Goal: Information Seeking & Learning: Learn about a topic

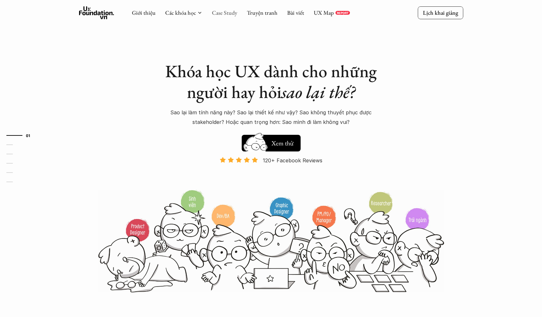
click at [228, 14] on link "Case Study" at bounding box center [224, 12] width 25 height 7
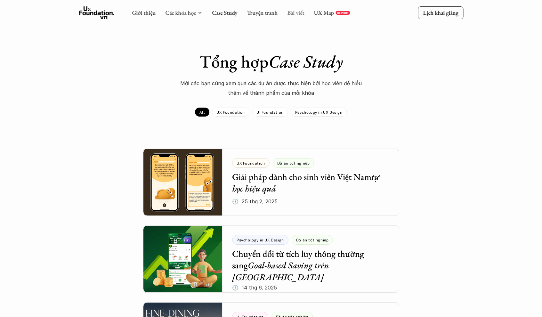
click at [291, 12] on link "Bài viết" at bounding box center [295, 12] width 17 height 7
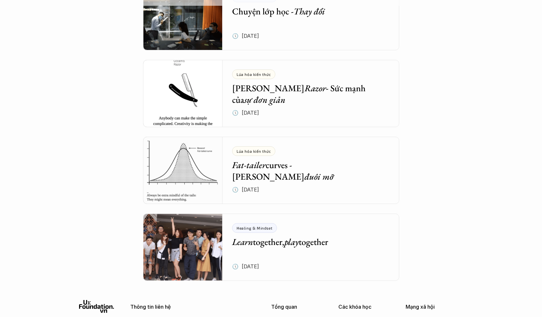
scroll to position [2617, 0]
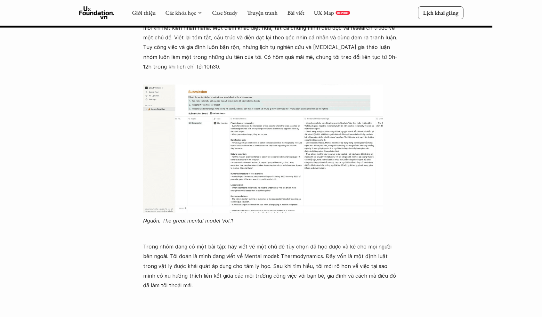
scroll to position [449, 0]
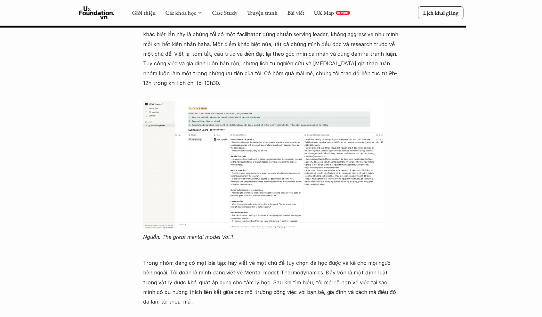
click at [201, 138] on img at bounding box center [263, 165] width 240 height 128
click at [221, 123] on img at bounding box center [263, 165] width 240 height 128
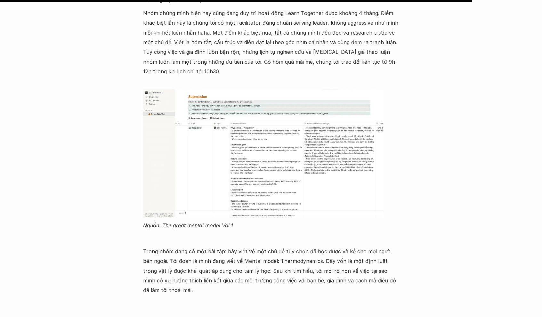
scroll to position [463, 0]
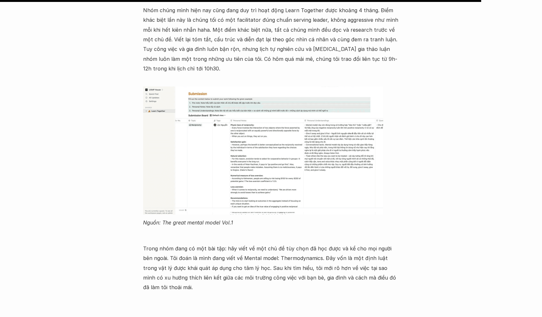
drag, startPoint x: 163, startPoint y: 204, endPoint x: 212, endPoint y: 203, distance: 49.0
click at [212, 219] on em "Nguồn: The great mental model Vol.1" at bounding box center [188, 222] width 90 height 6
drag, startPoint x: 163, startPoint y: 203, endPoint x: 235, endPoint y: 203, distance: 71.7
click at [235, 218] on p "Nguồn: The great mental model Vol.1" at bounding box center [271, 223] width 256 height 10
copy em "The great mental model Vol.1"
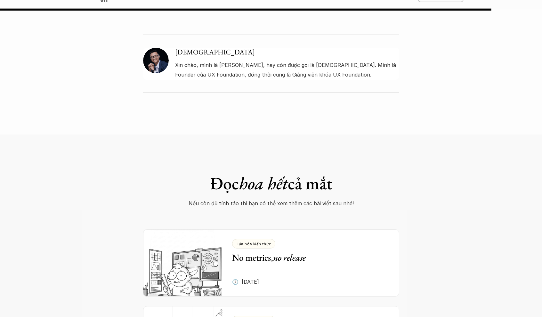
scroll to position [462, 0]
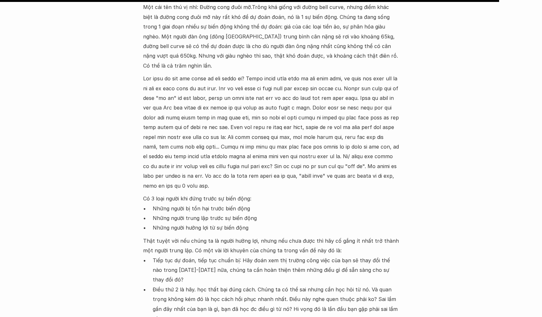
scroll to position [778, 0]
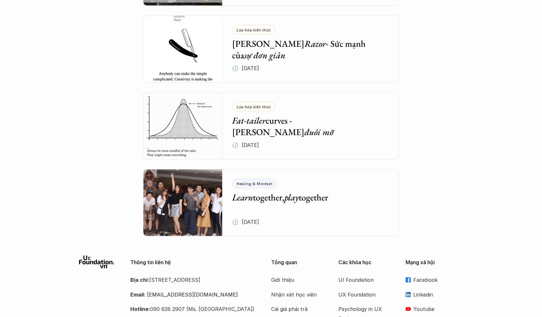
scroll to position [2537, 0]
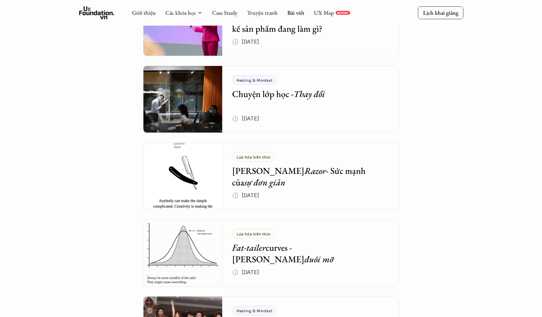
click at [244, 182] on em "sự đơn giản" at bounding box center [264, 182] width 41 height 12
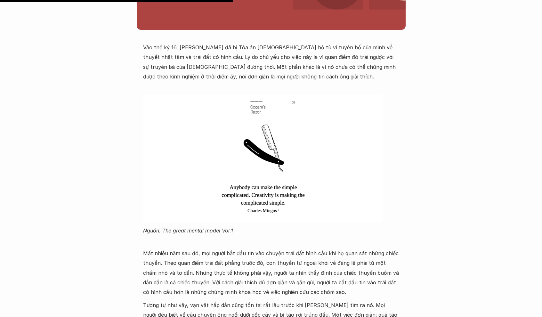
scroll to position [271, 0]
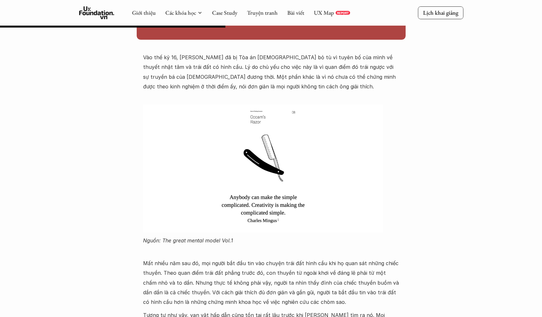
click at [117, 101] on div "Lúa hóa kiến thức Occam's Razor - Sức mạnh của sự đơn giản 🕔 [DATE] 🧑‍🎓 Ông giá…" at bounding box center [271, 234] width 542 height 947
click at [75, 136] on div "Lúa hóa kiến thức Occam's Razor - Sức mạnh của sự đơn giản 🕔 8 thg 4, 2021 🧑‍🎓 …" at bounding box center [271, 234] width 542 height 947
click at [95, 142] on div "Lúa hóa kiến thức Occam's Razor - Sức mạnh của sự đơn giản 🕔 8 thg 4, 2021 🧑‍🎓 …" at bounding box center [271, 234] width 542 height 947
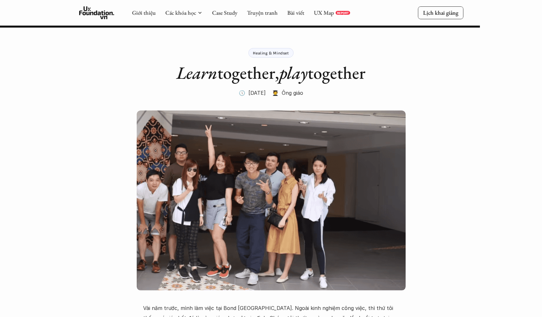
scroll to position [462, 0]
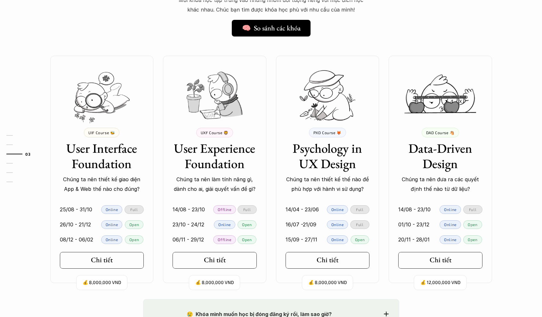
scroll to position [543, 0]
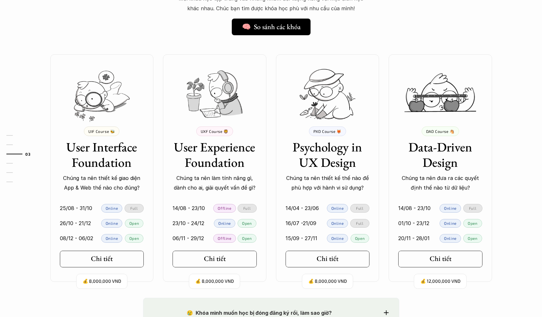
click at [138, 39] on div "Ở đây dạy gì thế? 🧠 So sánh các khóa Mỗi khóa học tập trung vào những nhóm đối …" at bounding box center [271, 124] width 461 height 345
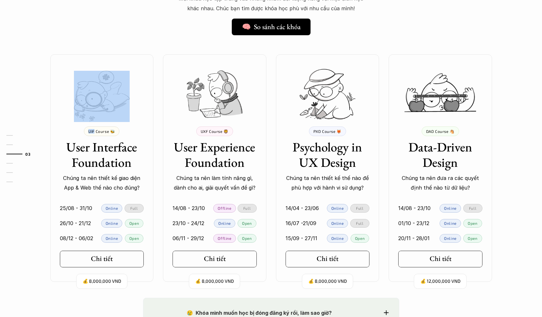
click at [138, 39] on div "Ở đây dạy gì thế? 🧠 So sánh các khóa Mỗi khóa học tập trung vào những nhóm đối …" at bounding box center [271, 124] width 461 height 345
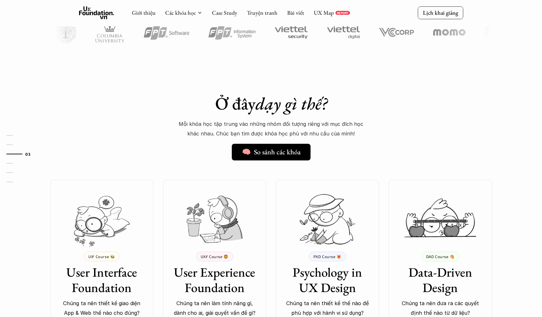
scroll to position [417, 0]
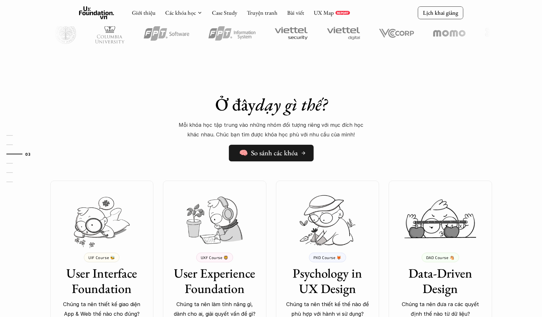
click at [274, 160] on link "🧠 So sánh các khóa" at bounding box center [271, 153] width 85 height 17
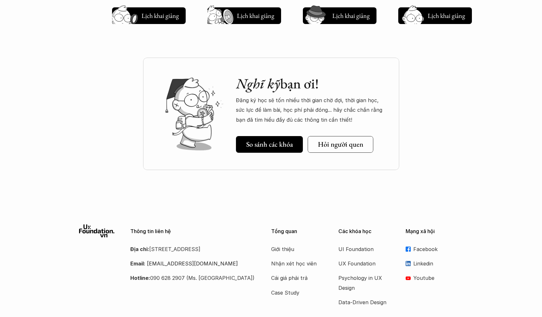
scroll to position [825, 0]
